Goal: Use online tool/utility

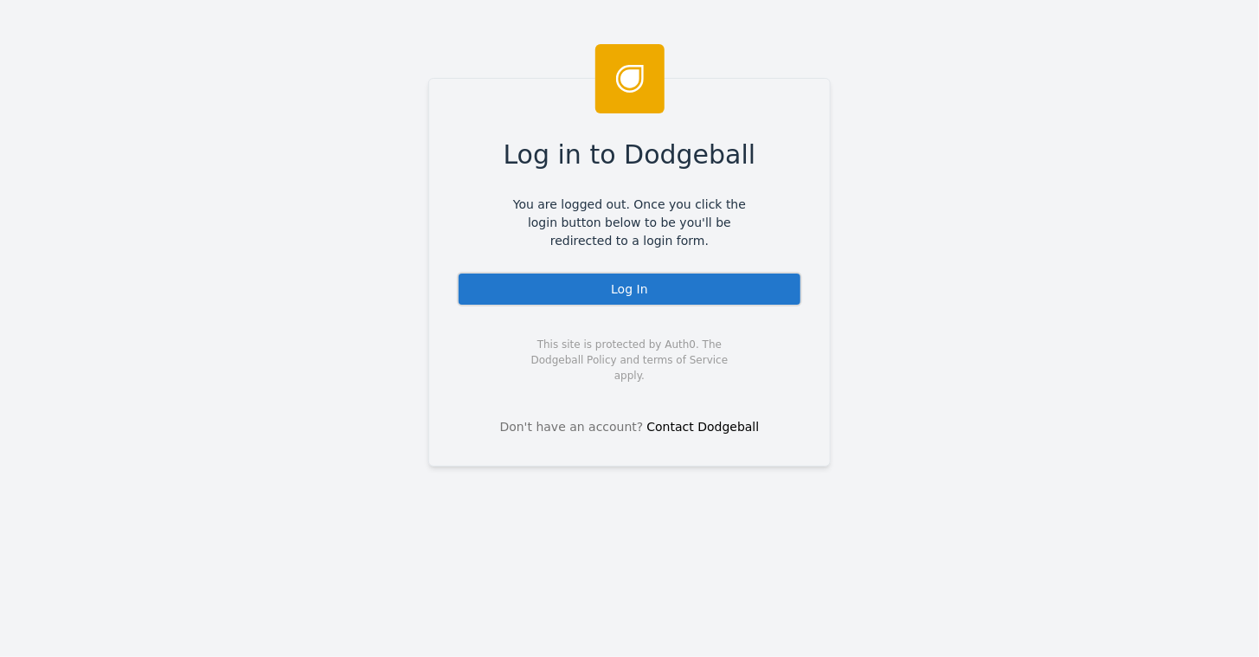
click at [613, 279] on div "Log In" at bounding box center [629, 289] width 345 height 35
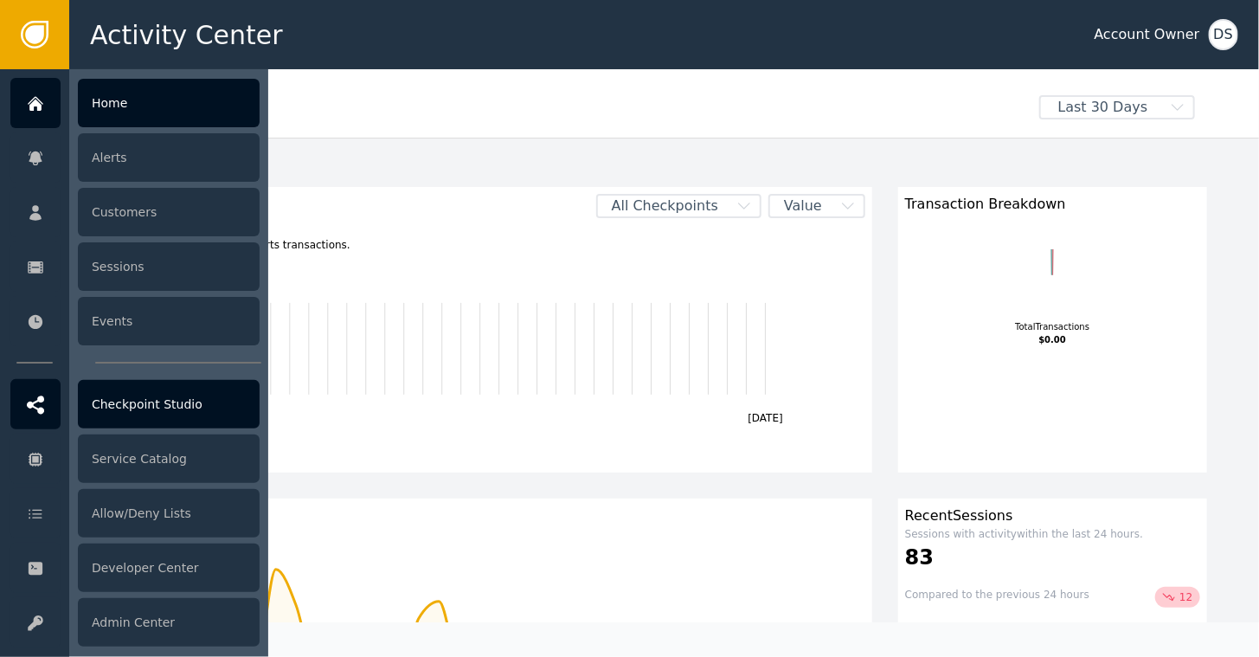
click at [135, 414] on div "Checkpoint Studio" at bounding box center [169, 404] width 182 height 48
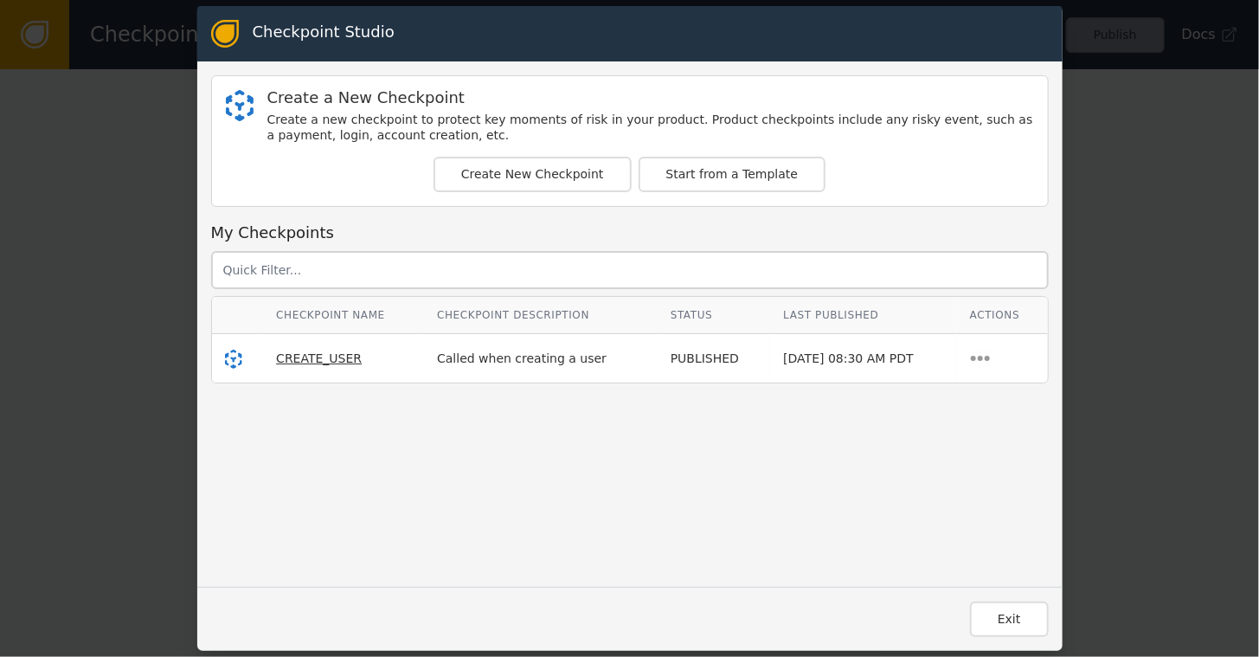
click at [296, 356] on span "CREATE_USER" at bounding box center [319, 358] width 86 height 14
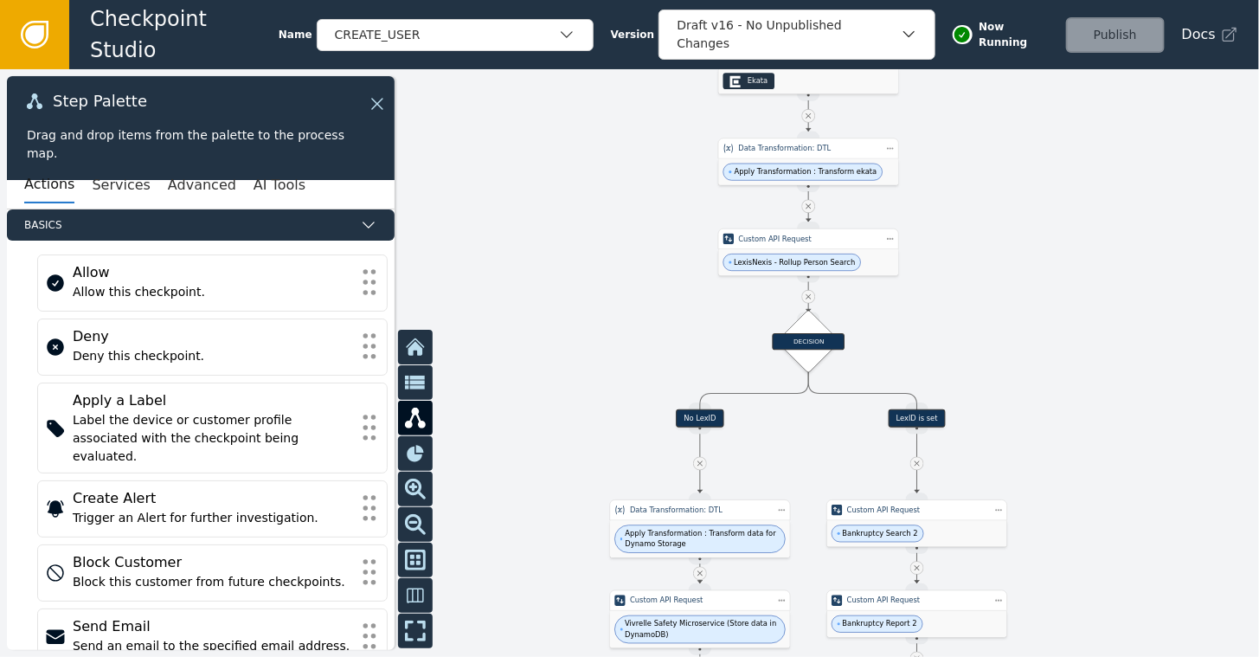
drag, startPoint x: 946, startPoint y: 507, endPoint x: 1006, endPoint y: 223, distance: 290.1
click at [1006, 223] on div at bounding box center [629, 363] width 1259 height 588
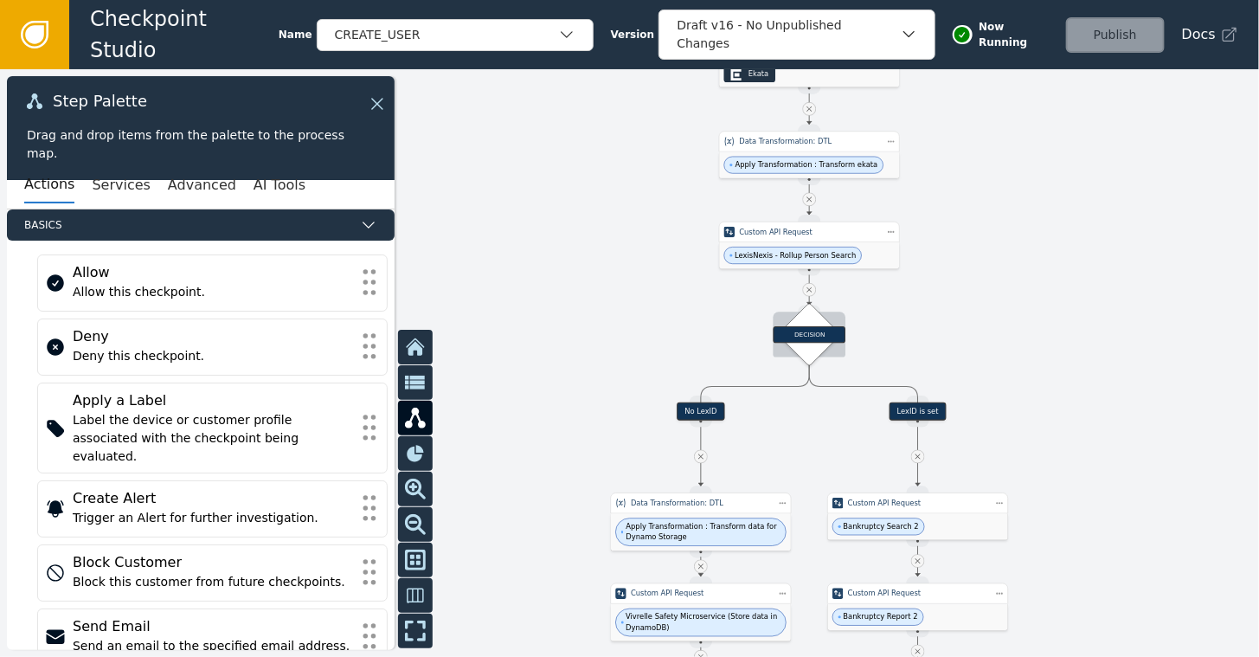
click at [817, 310] on div "DECISION" at bounding box center [810, 335] width 64 height 64
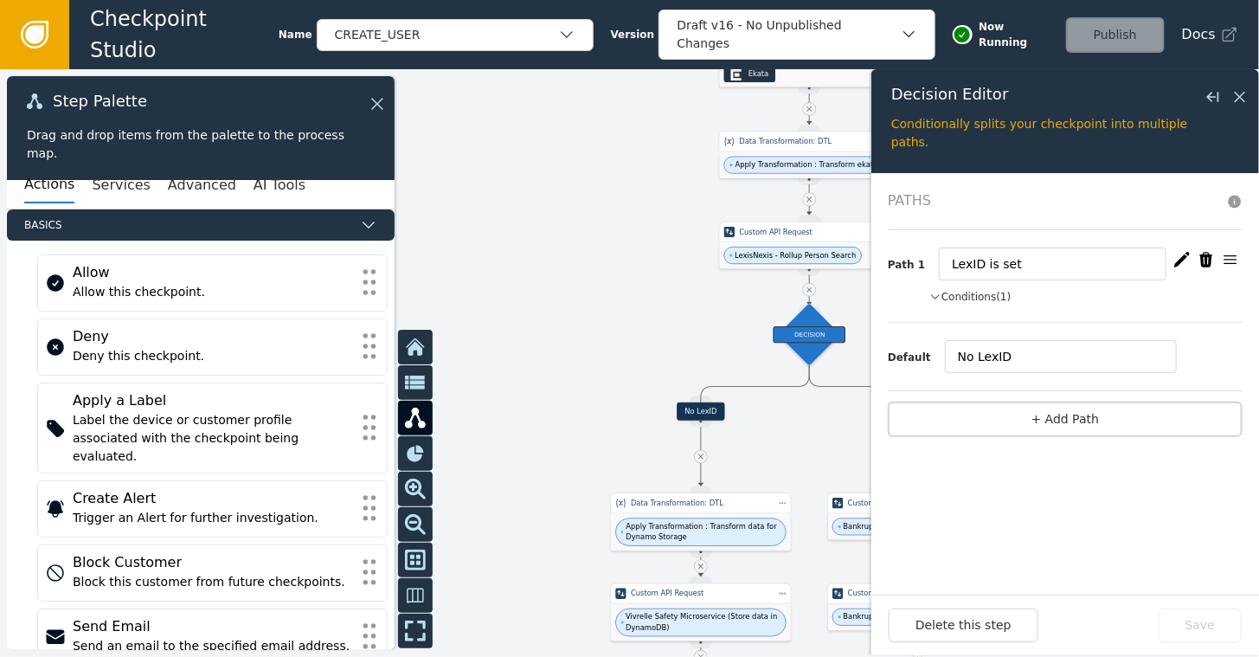
click at [942, 299] on button "Conditions (1)" at bounding box center [971, 297] width 82 height 16
click at [942, 299] on button "Conditions" at bounding box center [964, 297] width 68 height 16
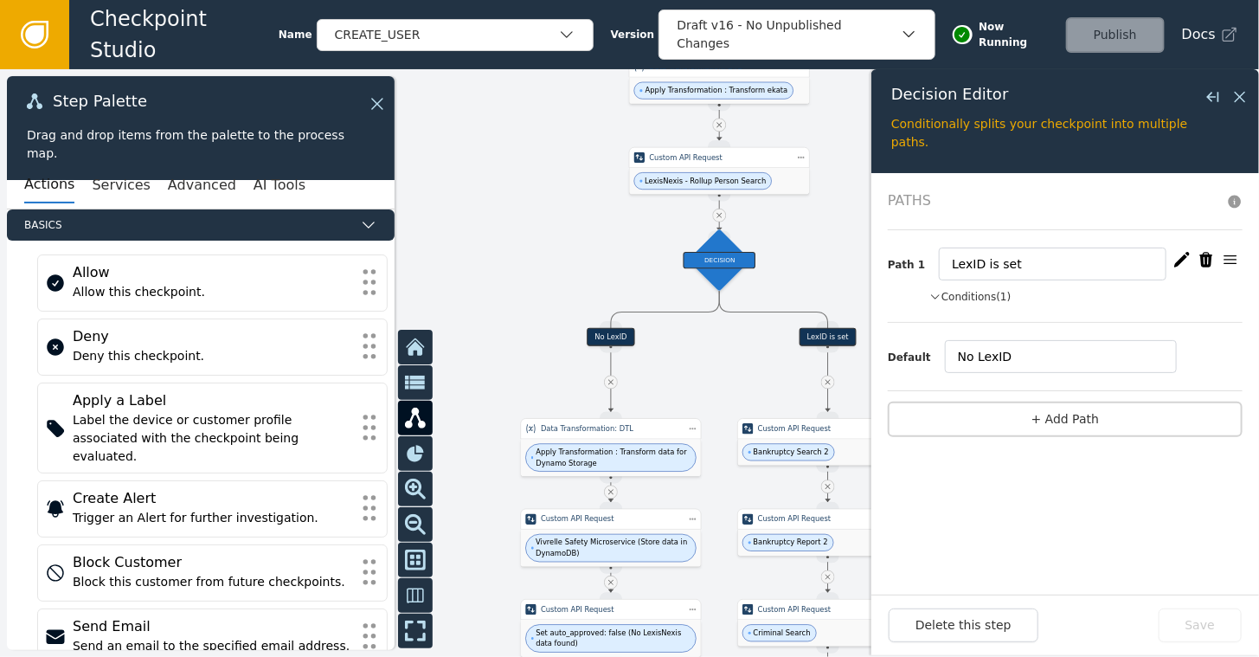
drag, startPoint x: 623, startPoint y: 303, endPoint x: 544, endPoint y: 175, distance: 150.4
click at [544, 175] on div at bounding box center [629, 363] width 1259 height 588
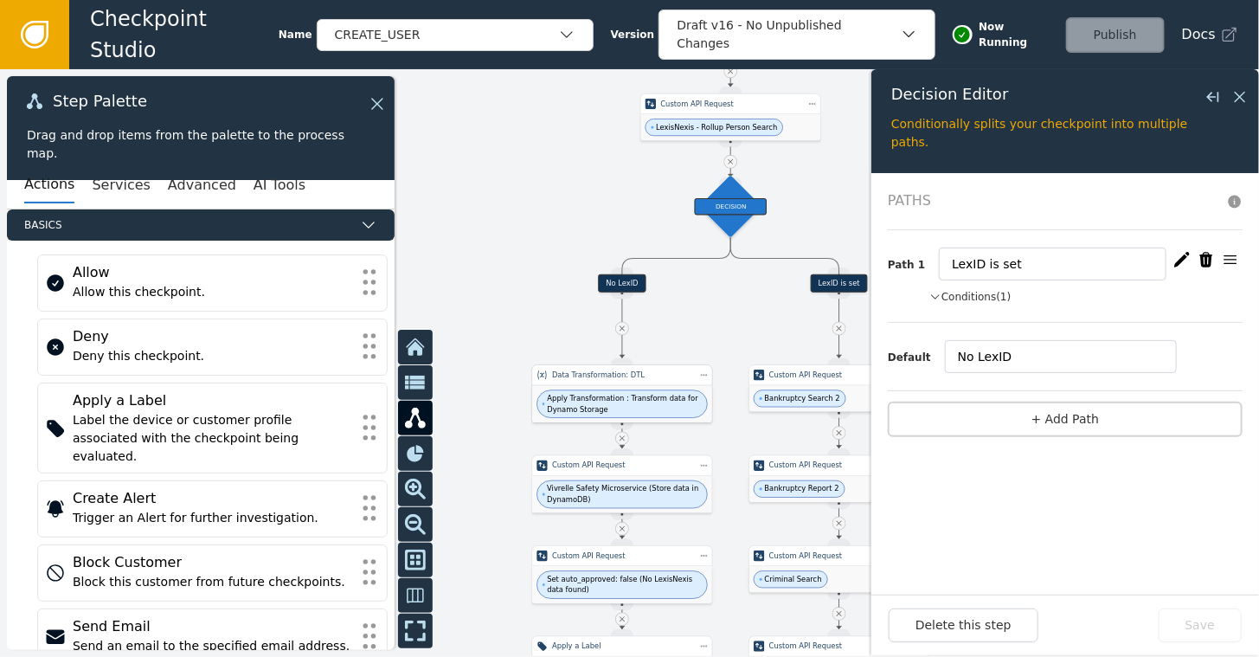
click at [609, 396] on span "Apply Transformation : Transform data for Dynamo Storage" at bounding box center [625, 404] width 154 height 22
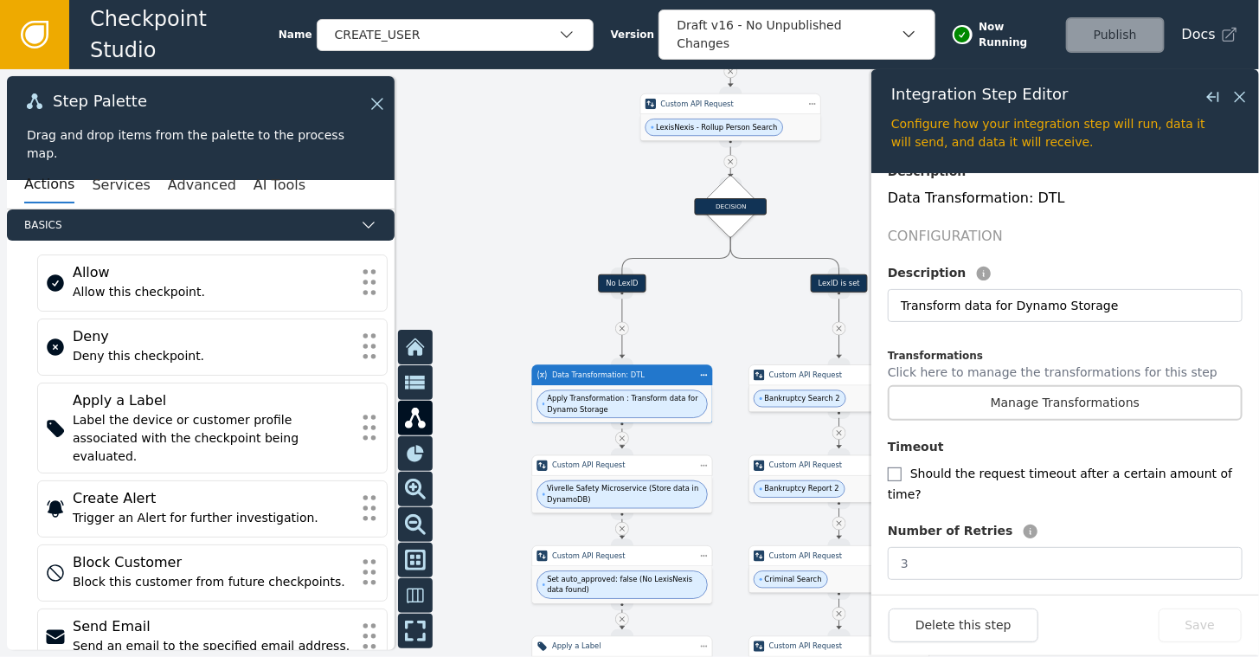
scroll to position [346, 0]
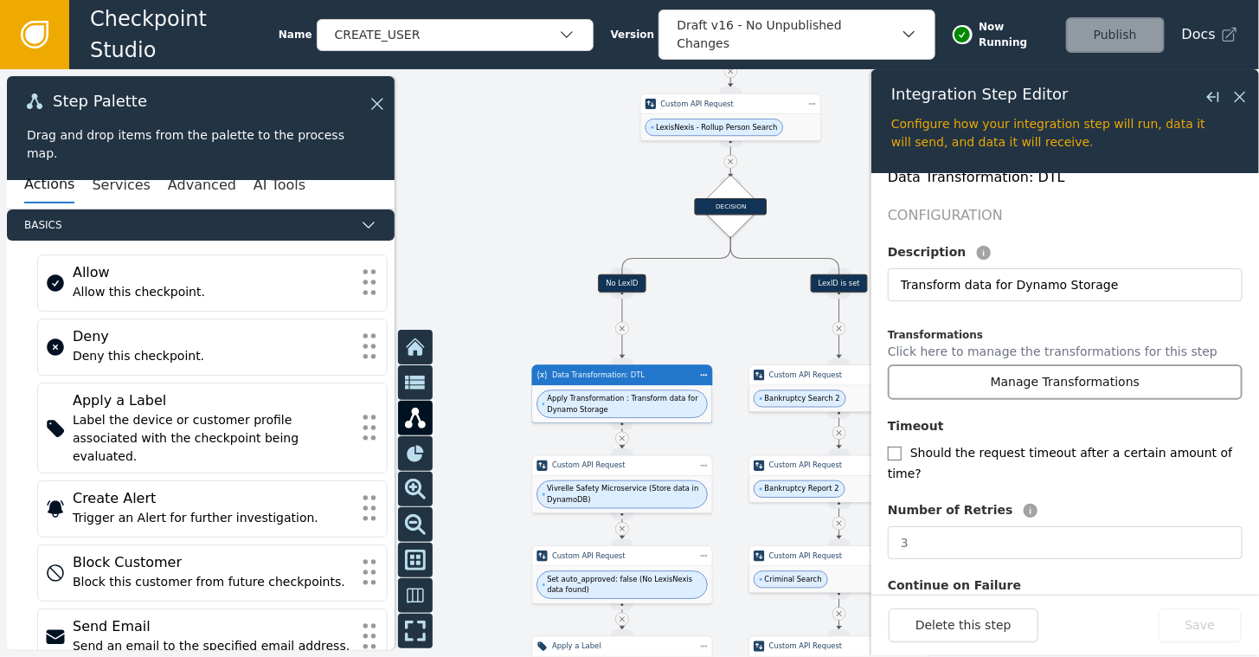
click at [1029, 365] on button "Manage Transformations" at bounding box center [1065, 381] width 355 height 35
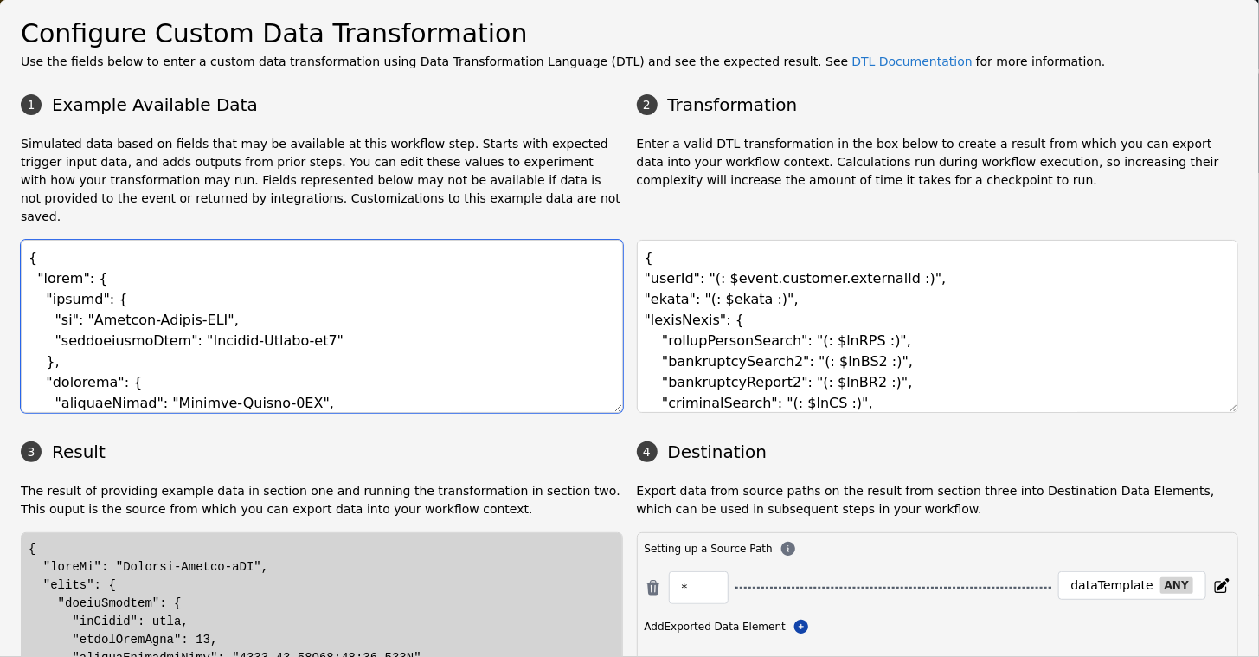
click at [311, 298] on textarea at bounding box center [322, 326] width 602 height 173
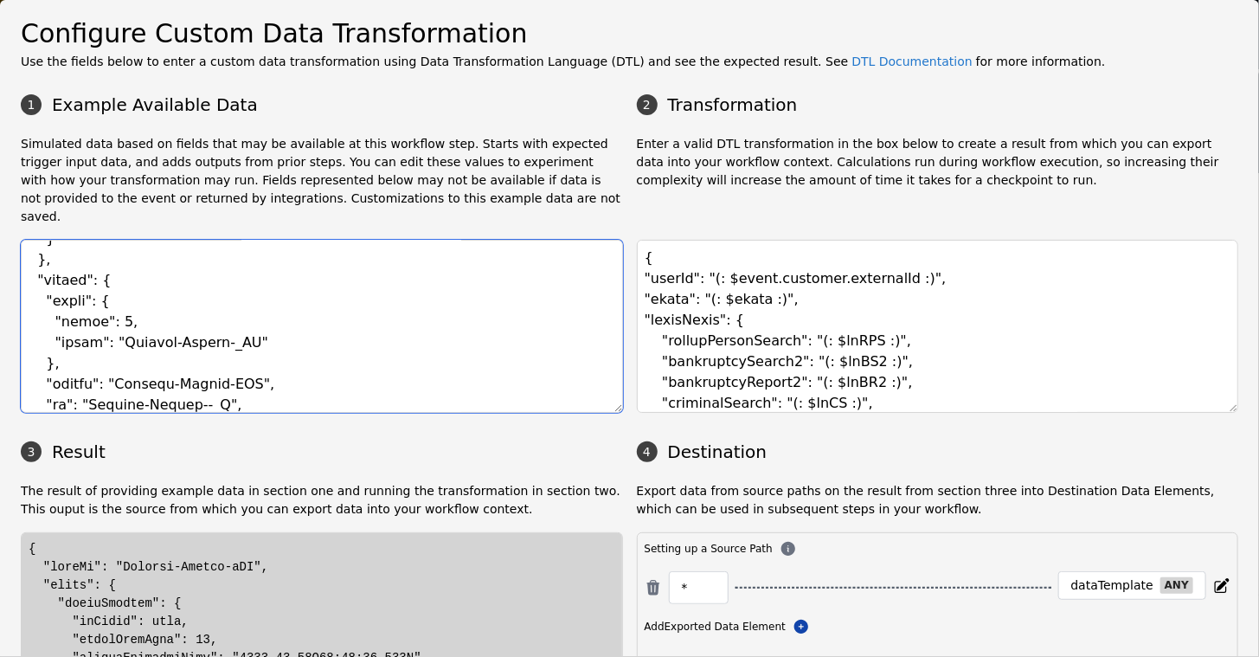
scroll to position [2596, 0]
click at [311, 298] on textarea at bounding box center [322, 326] width 602 height 173
click at [152, 304] on textarea at bounding box center [322, 326] width 602 height 173
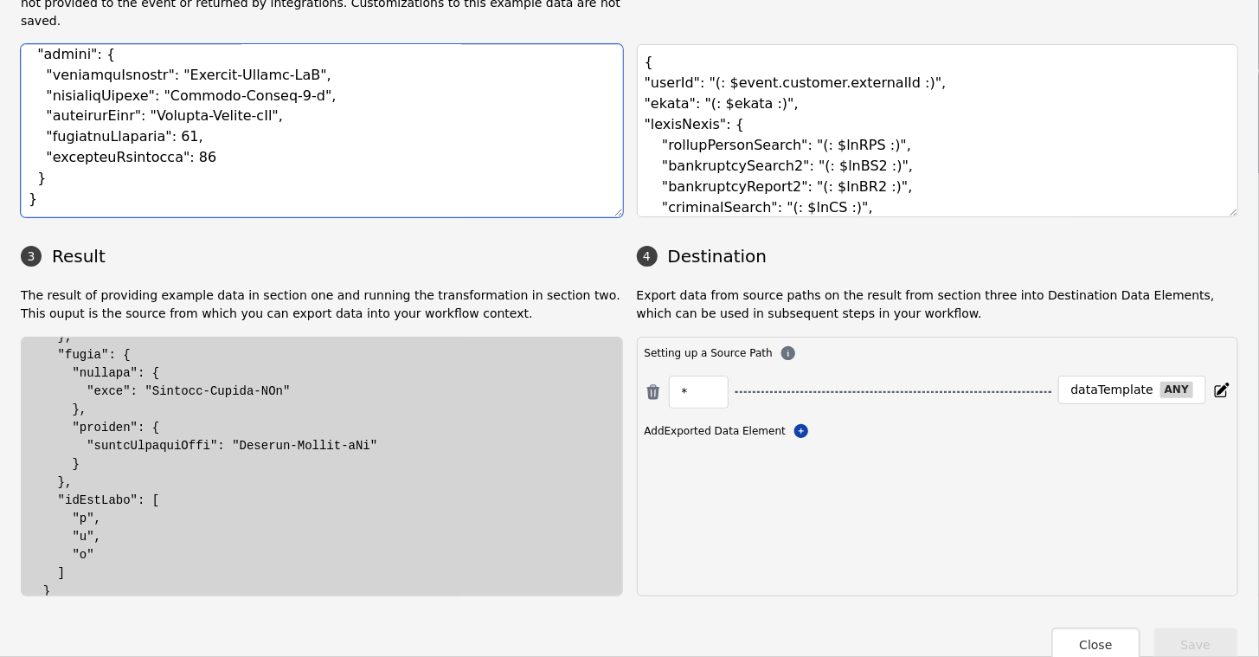
scroll to position [1954, 0]
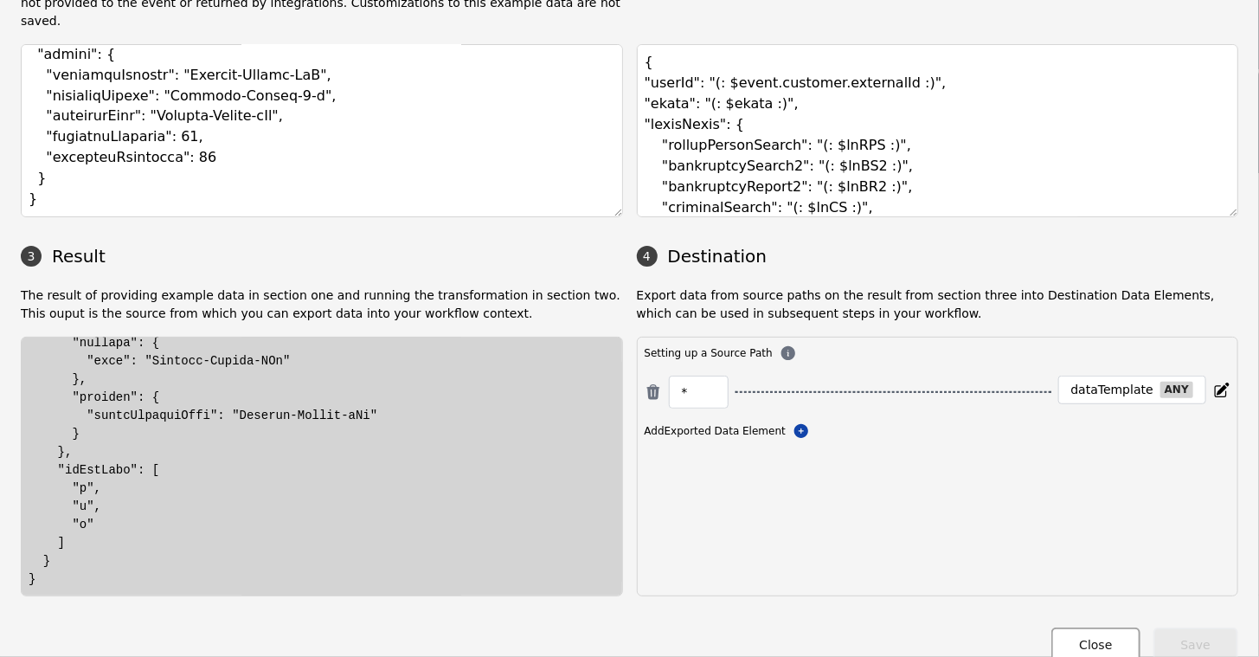
click at [1091, 627] on button "Close" at bounding box center [1096, 644] width 88 height 35
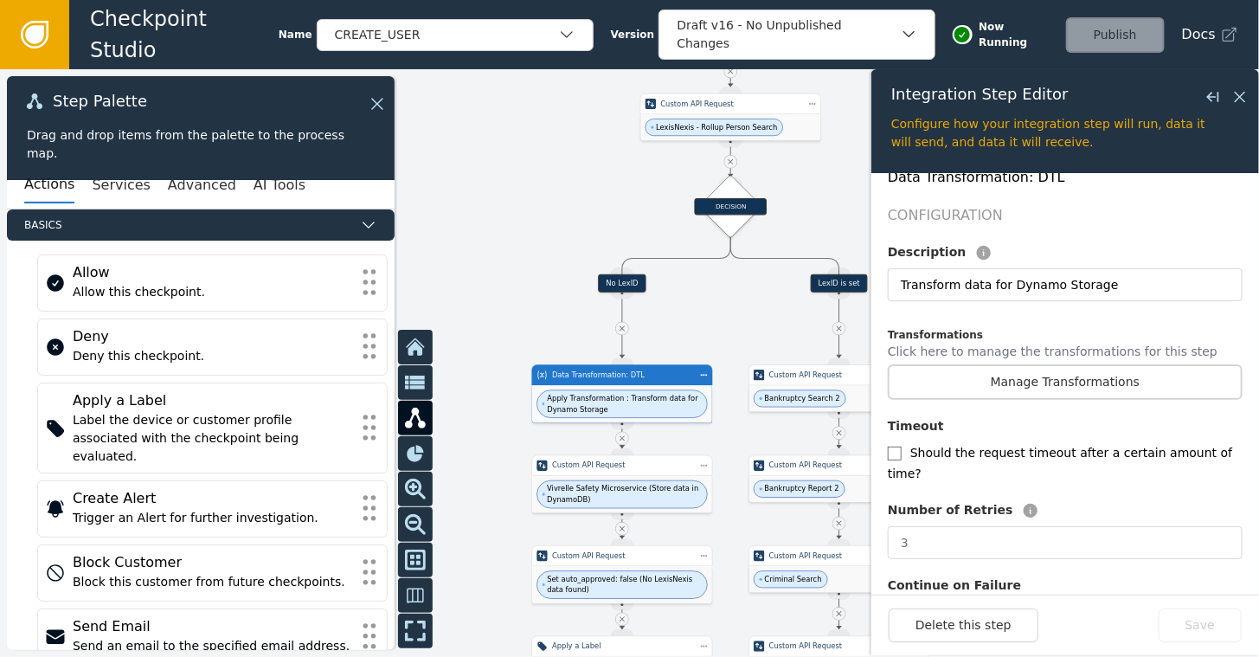
click at [508, 190] on div at bounding box center [629, 363] width 1259 height 588
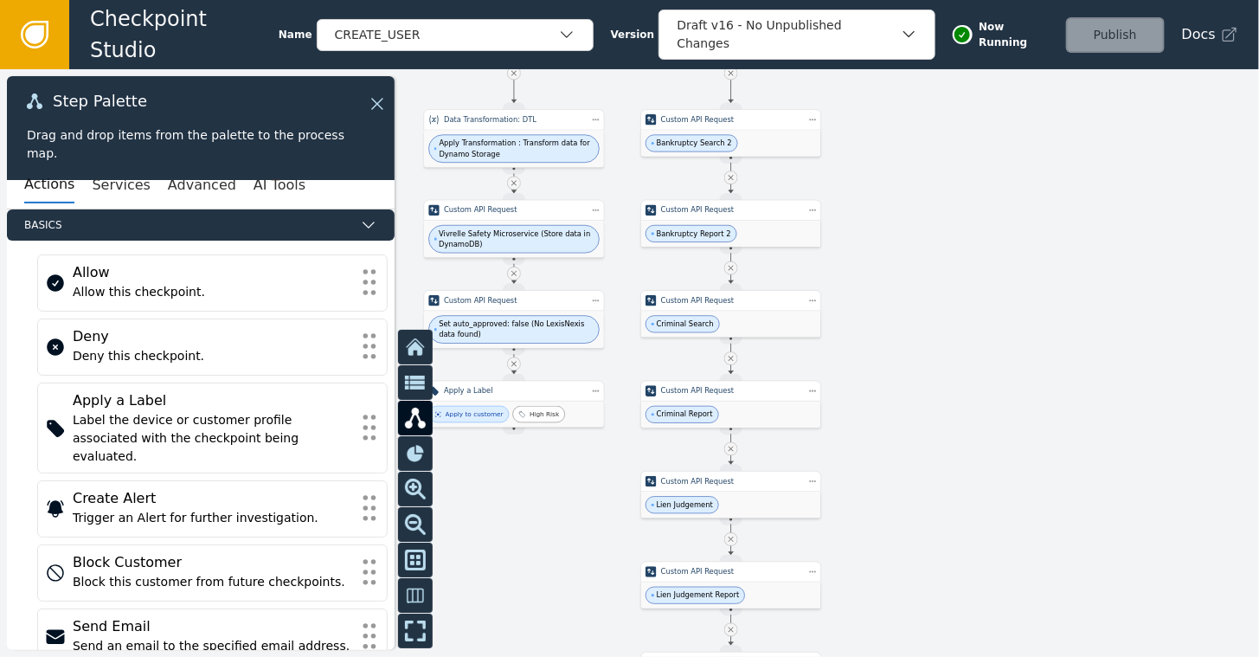
drag, startPoint x: 1078, startPoint y: 482, endPoint x: 969, endPoint y: 223, distance: 280.5
click at [969, 226] on div at bounding box center [629, 363] width 1259 height 588
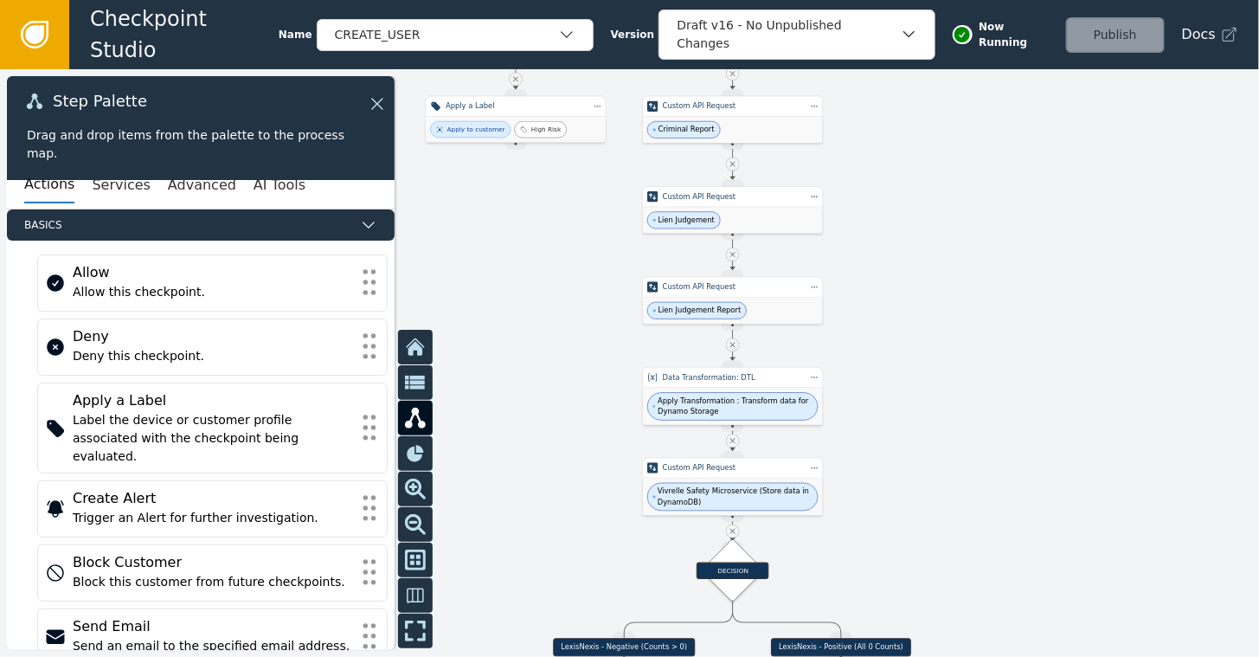
drag, startPoint x: 1004, startPoint y: 499, endPoint x: 1005, endPoint y: 201, distance: 297.7
click at [1005, 201] on div at bounding box center [629, 363] width 1259 height 588
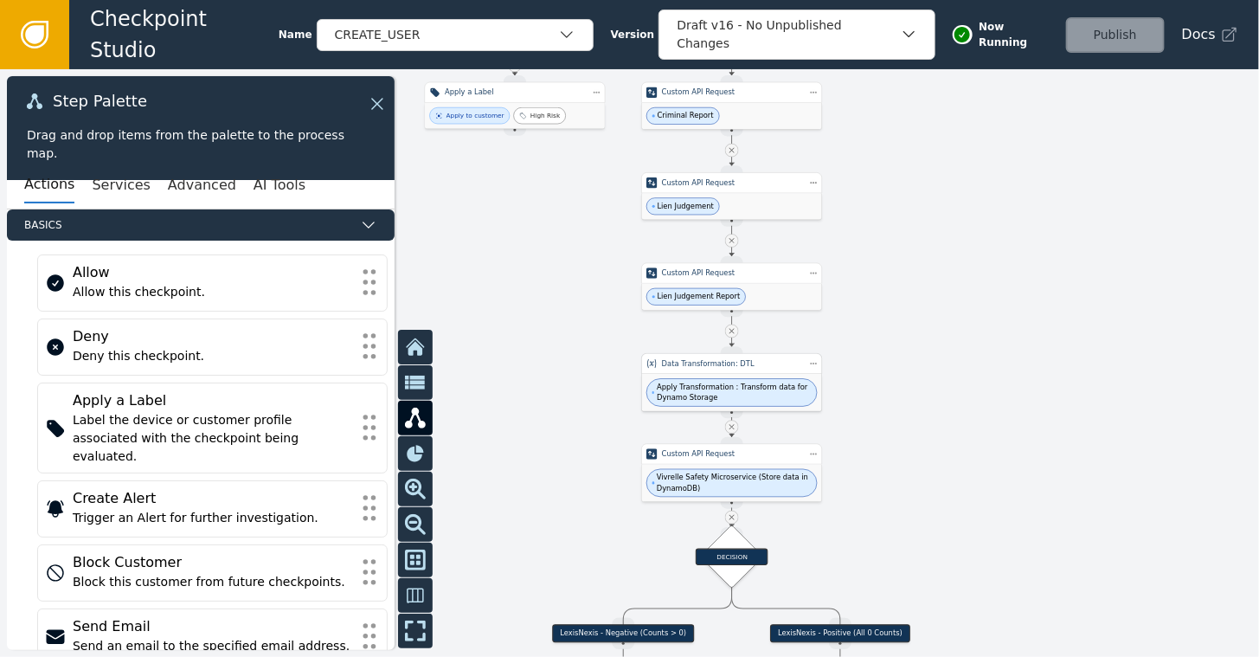
click at [731, 393] on span "Apply Transformation : Transform data for Dynamo Storage" at bounding box center [734, 393] width 154 height 22
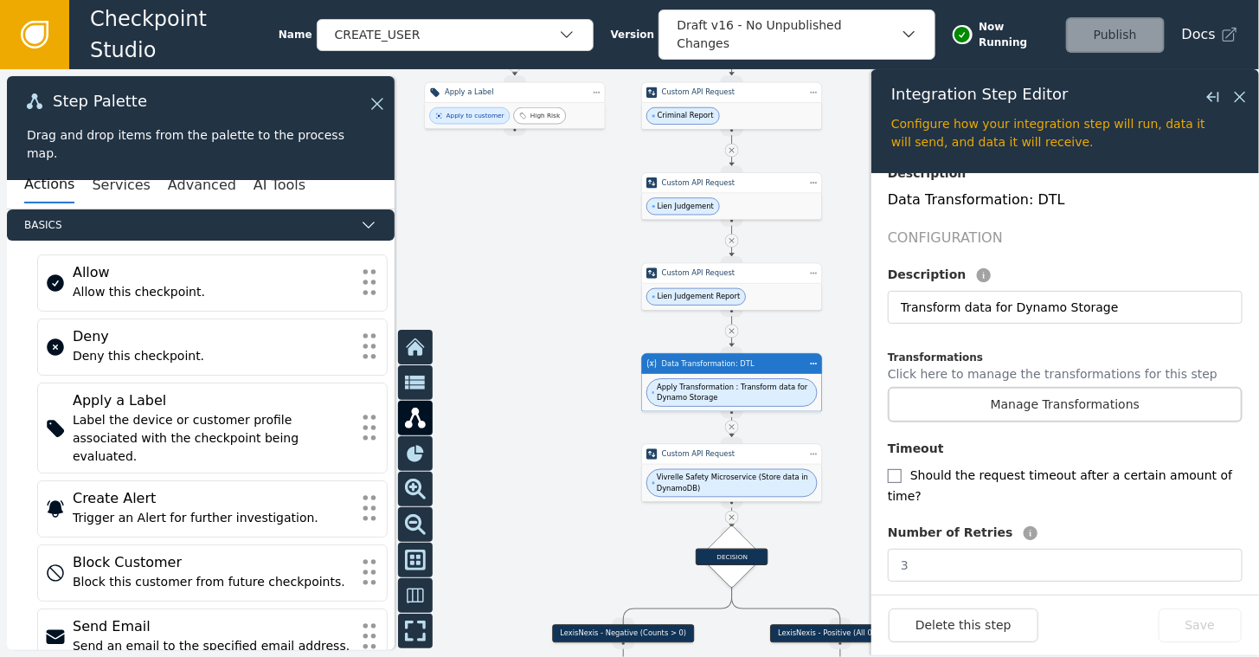
scroll to position [372, 0]
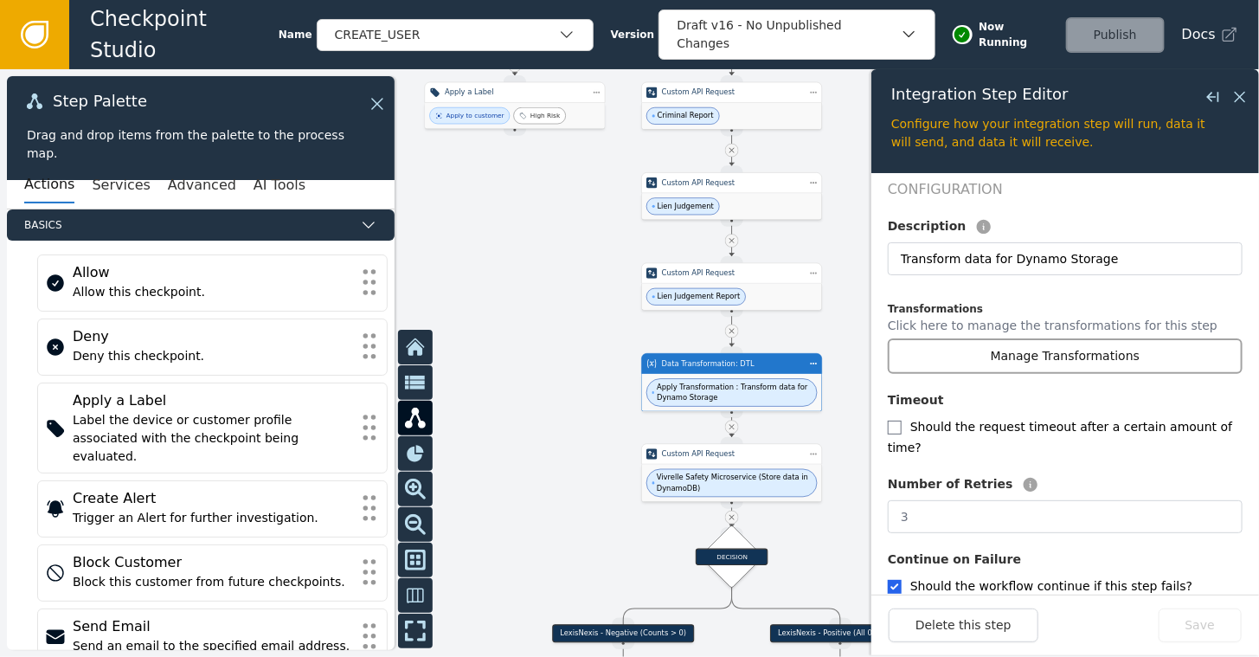
click at [1091, 338] on button "Manage Transformations" at bounding box center [1065, 355] width 355 height 35
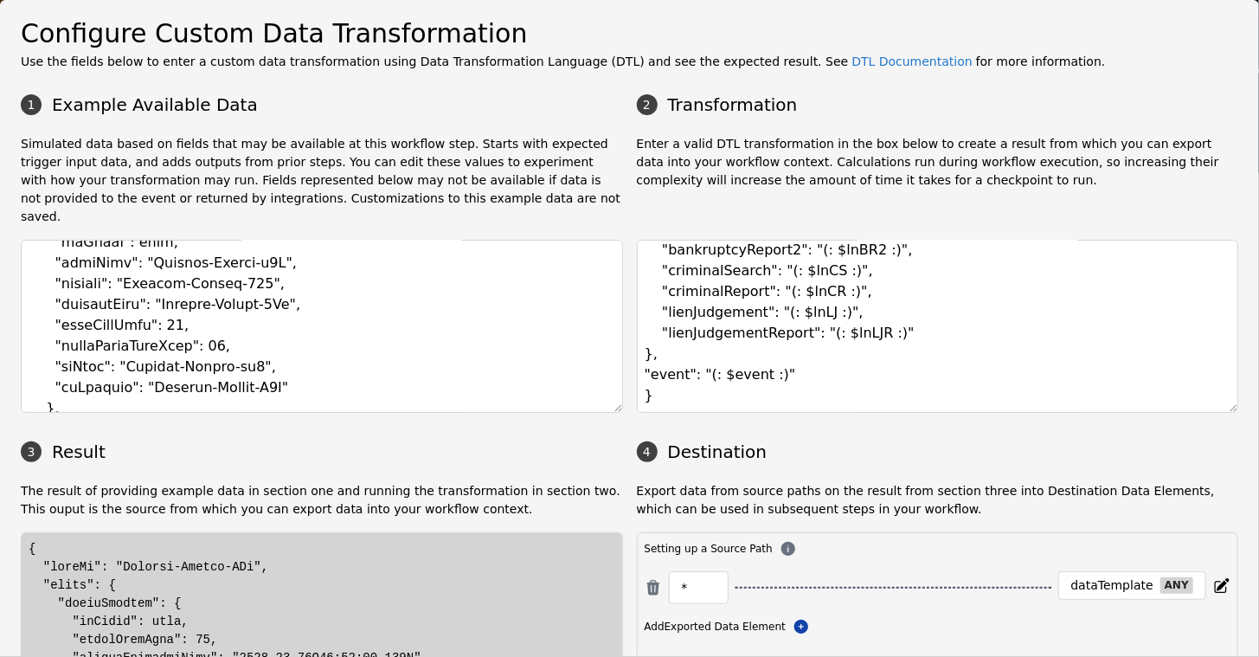
scroll to position [2423, 0]
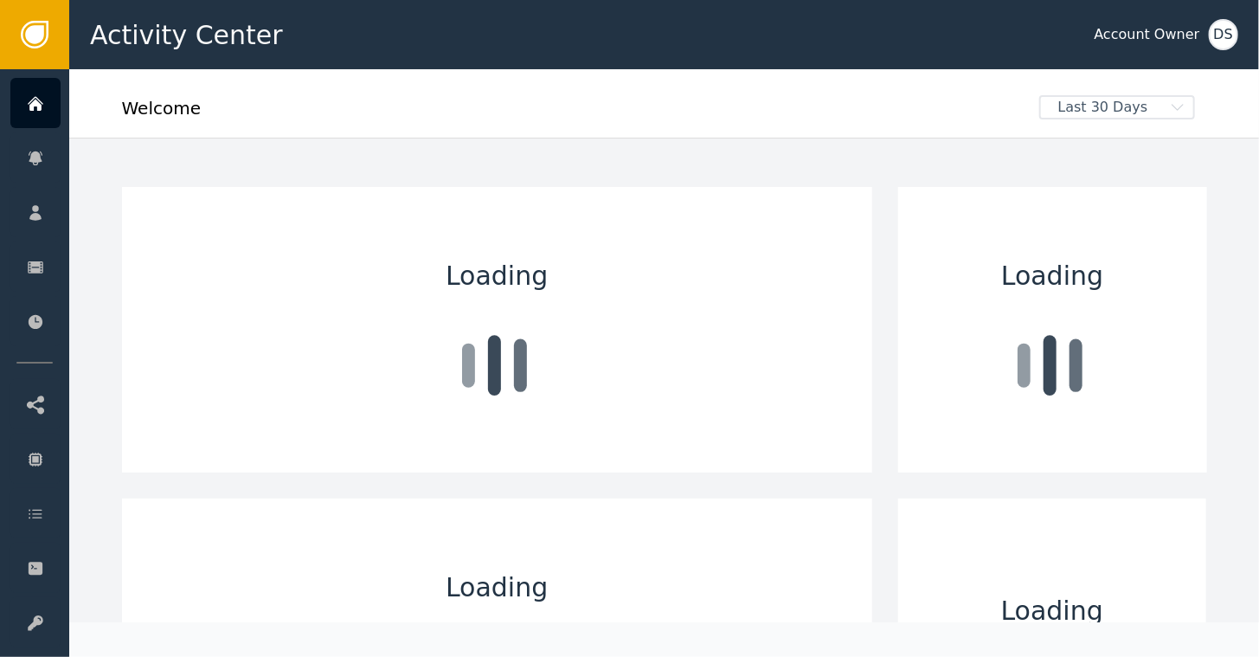
click at [1223, 29] on div "DS" at bounding box center [1223, 34] width 29 height 31
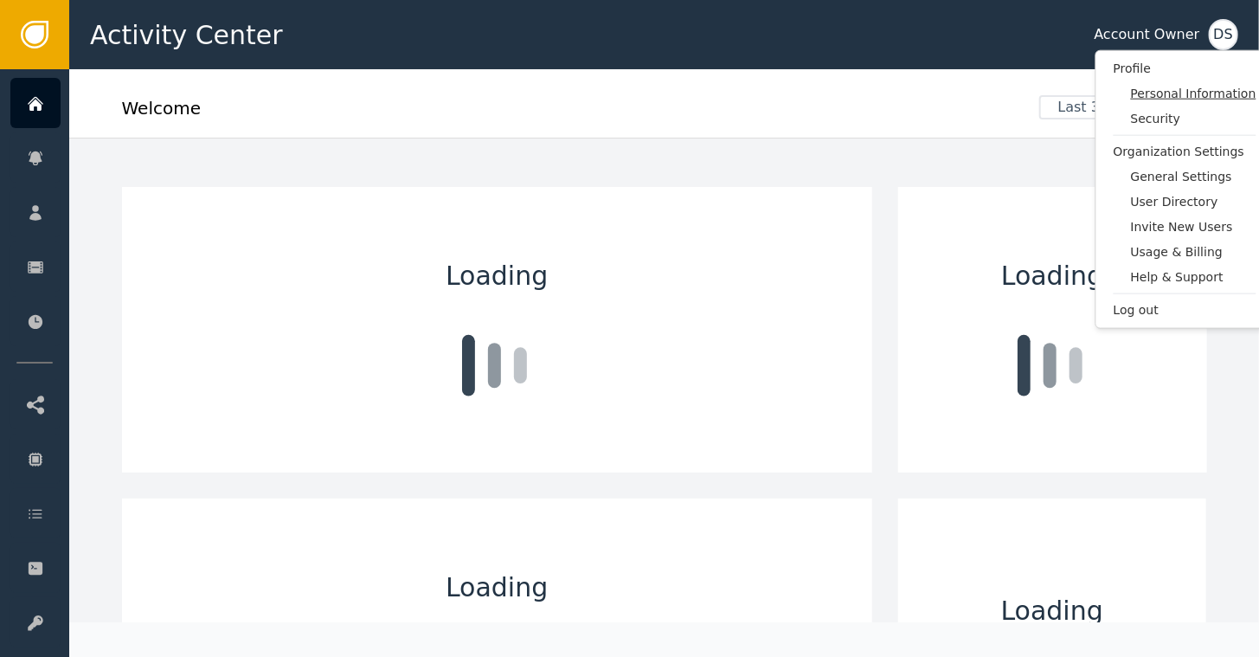
click at [1136, 98] on span "Personal Information" at bounding box center [1193, 94] width 125 height 18
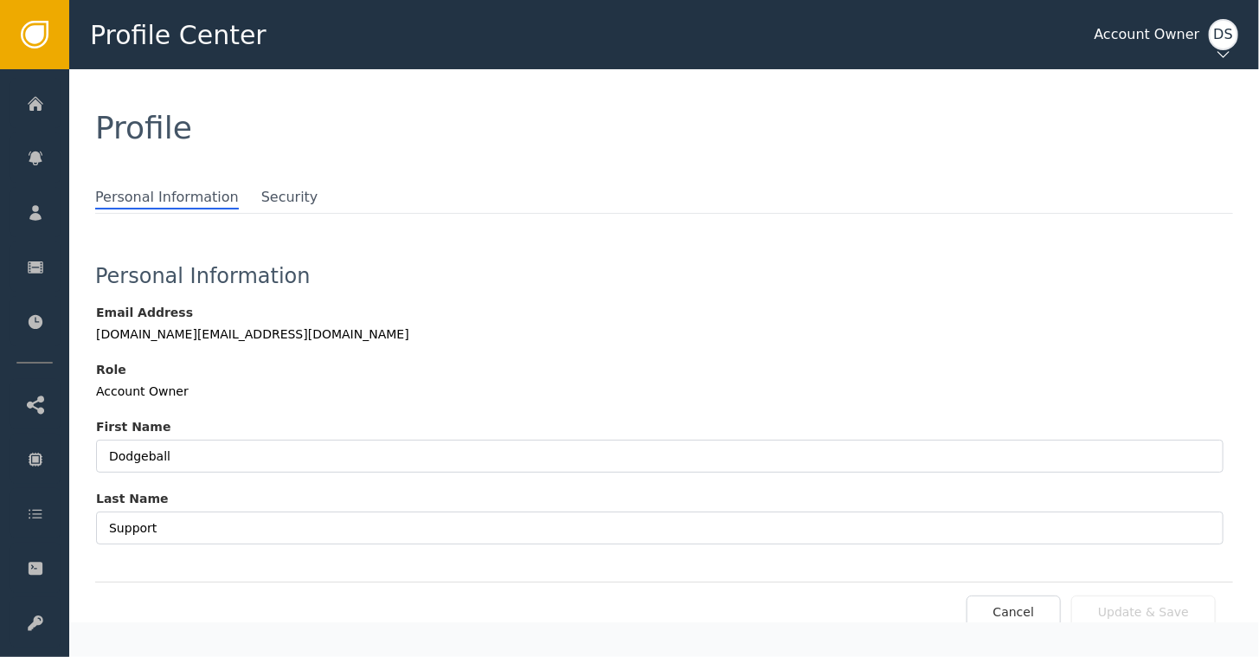
click at [1235, 33] on div "DS" at bounding box center [1223, 34] width 29 height 31
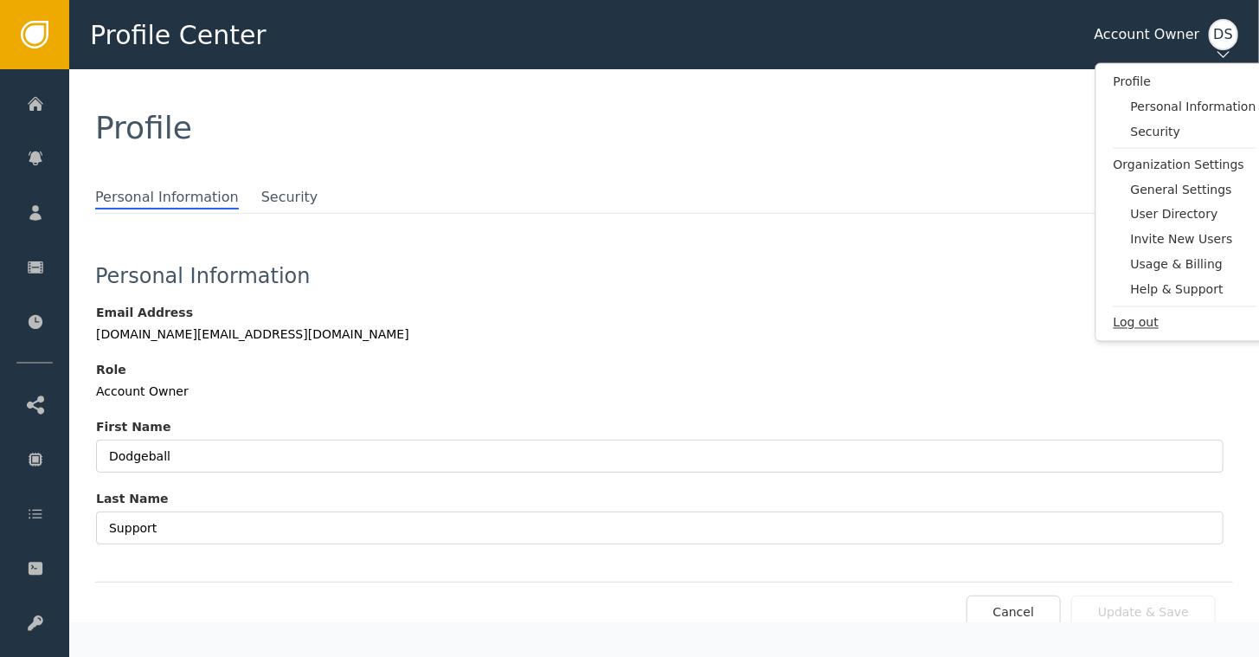
click at [1144, 320] on span "Log out" at bounding box center [1185, 323] width 143 height 18
